Goal: Task Accomplishment & Management: Complete application form

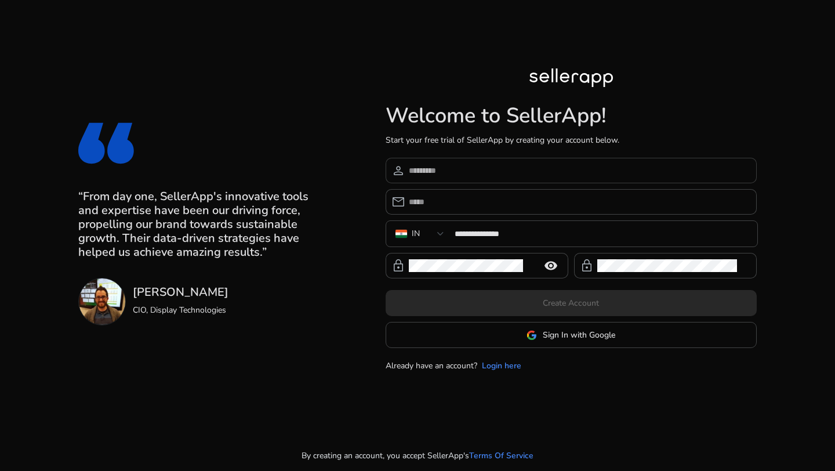
click at [441, 168] on input at bounding box center [578, 170] width 339 height 13
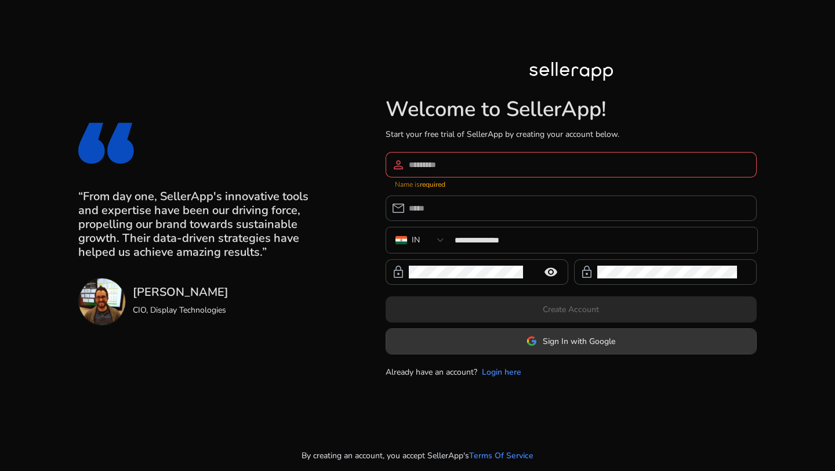
click at [546, 343] on span at bounding box center [571, 341] width 370 height 28
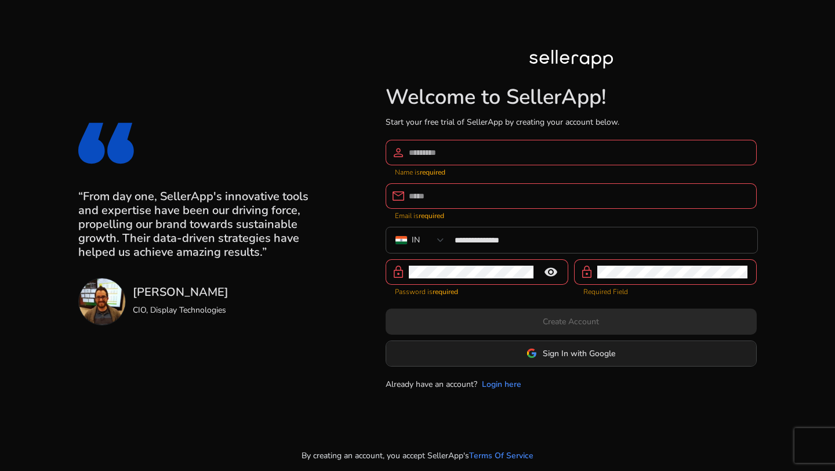
click at [594, 354] on span "Sign In with Google" at bounding box center [579, 353] width 72 height 12
